Goal: Information Seeking & Learning: Check status

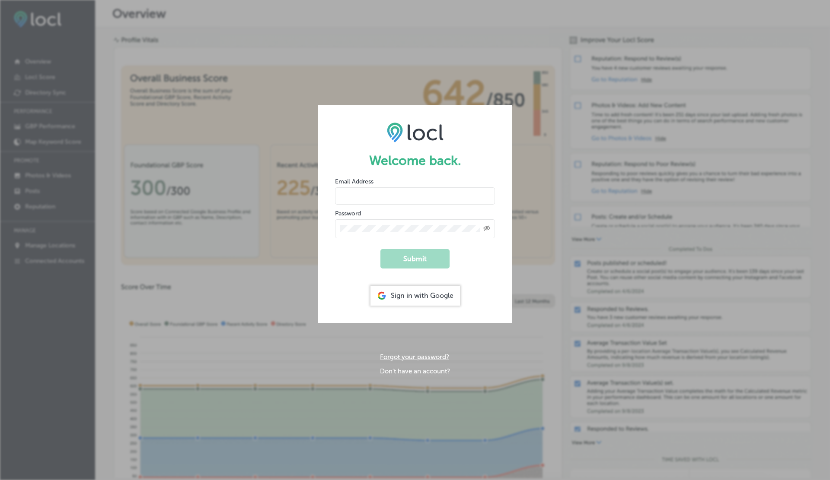
click at [349, 197] on input "email" at bounding box center [415, 196] width 160 height 17
type input "[EMAIL_ADDRESS][DOMAIN_NAME]"
click at [380, 249] on button "Submit" at bounding box center [414, 258] width 69 height 19
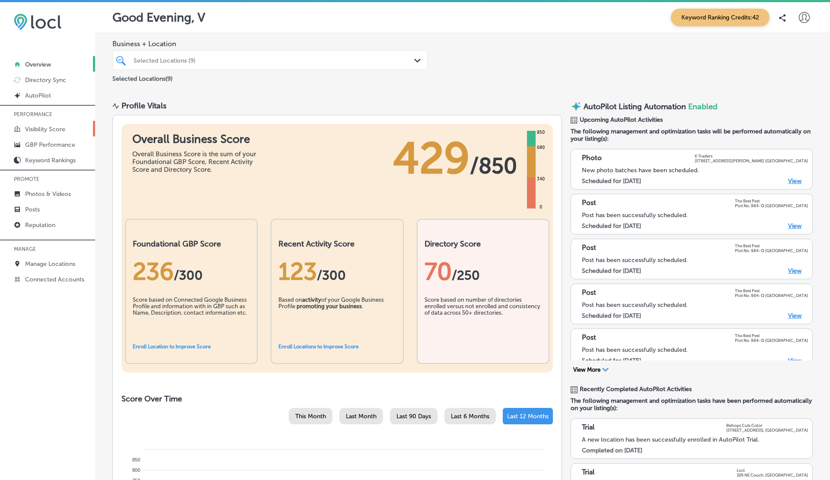
click at [44, 132] on link "Visibility Score" at bounding box center [47, 129] width 95 height 16
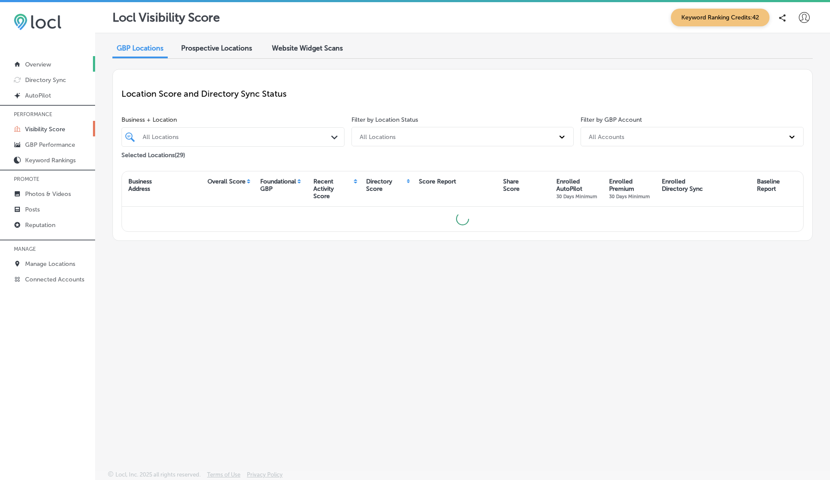
click at [36, 65] on p "Overview" at bounding box center [38, 64] width 26 height 7
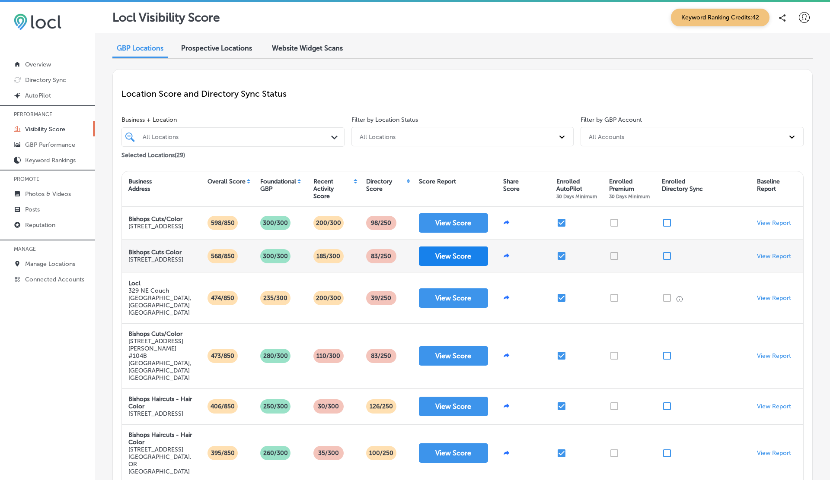
click at [430, 262] on button "View Score" at bounding box center [453, 256] width 69 height 19
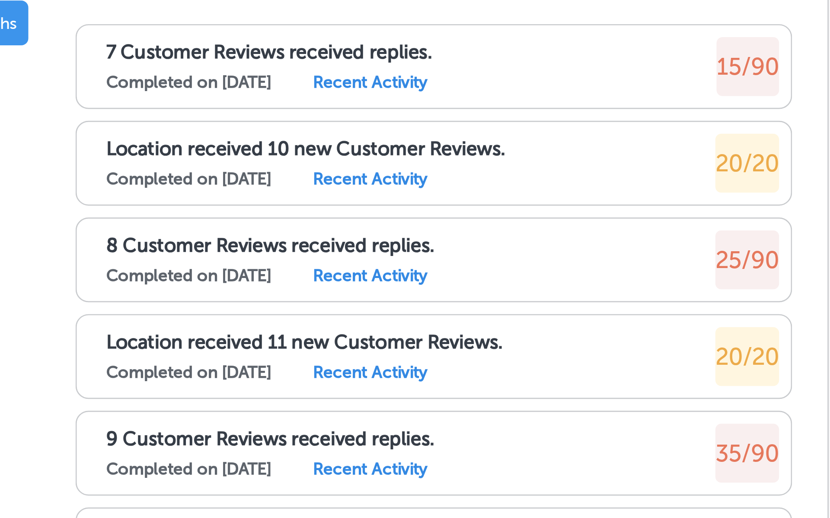
scroll to position [418, 0]
click at [630, 126] on div "Completed on [DATE] Recent Activity" at bounding box center [618, 128] width 140 height 7
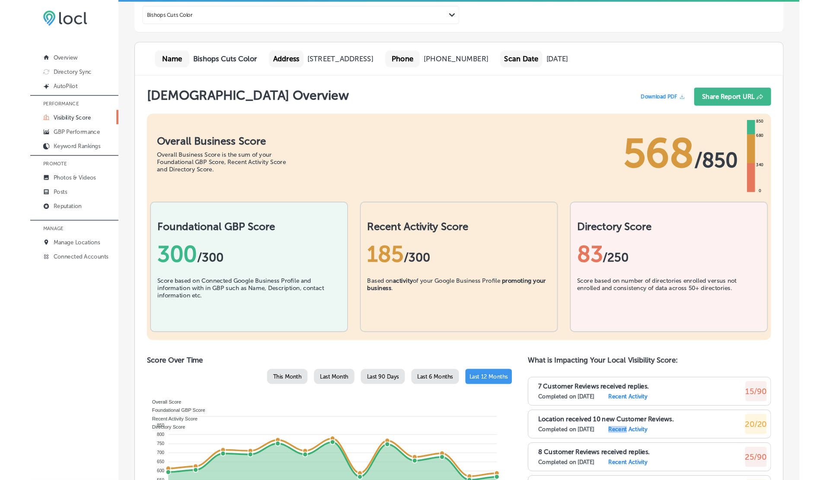
scroll to position [0, 0]
